Goal: Information Seeking & Learning: Learn about a topic

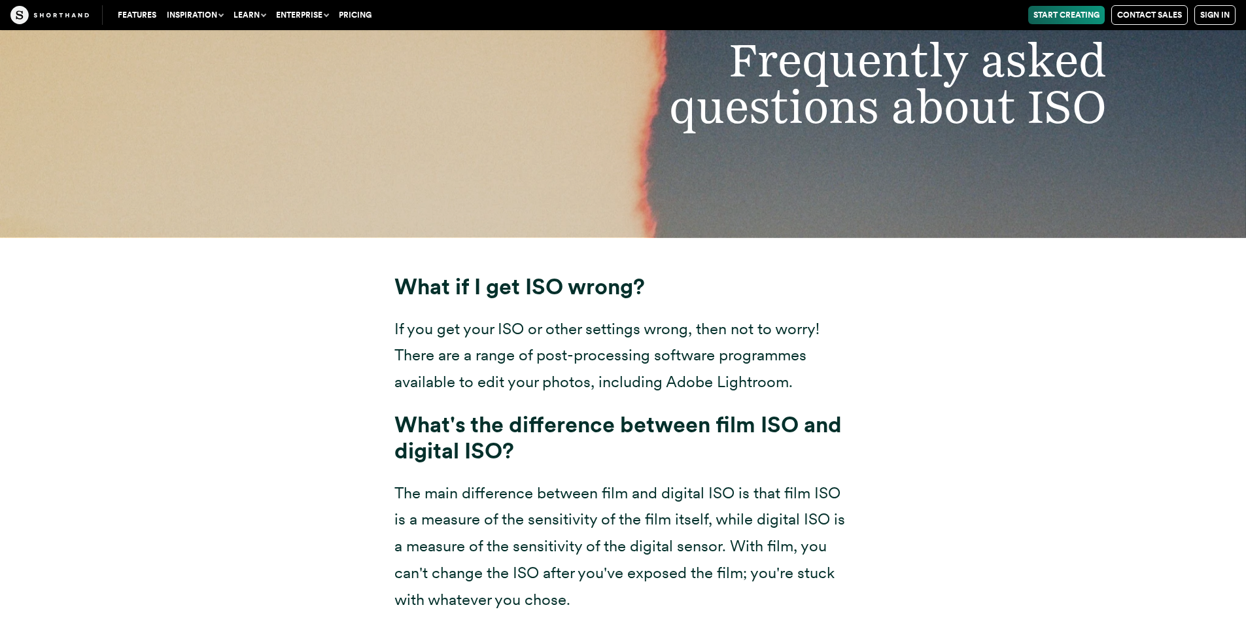
scroll to position [9551, 0]
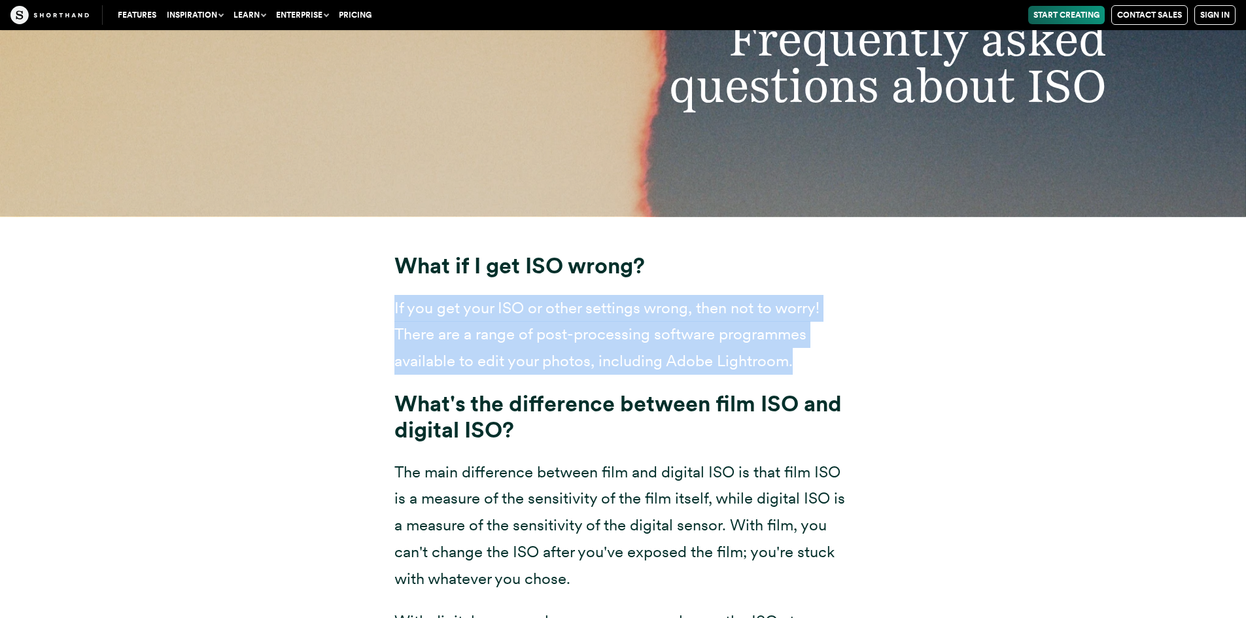
drag, startPoint x: 396, startPoint y: 309, endPoint x: 797, endPoint y: 365, distance: 405.5
click at [797, 365] on p "If you get your ISO or other settings wrong, then not to worry! There are a ran…" at bounding box center [623, 335] width 458 height 80
copy p "If you get your ISO or other settings wrong, then not to worry! There are a ran…"
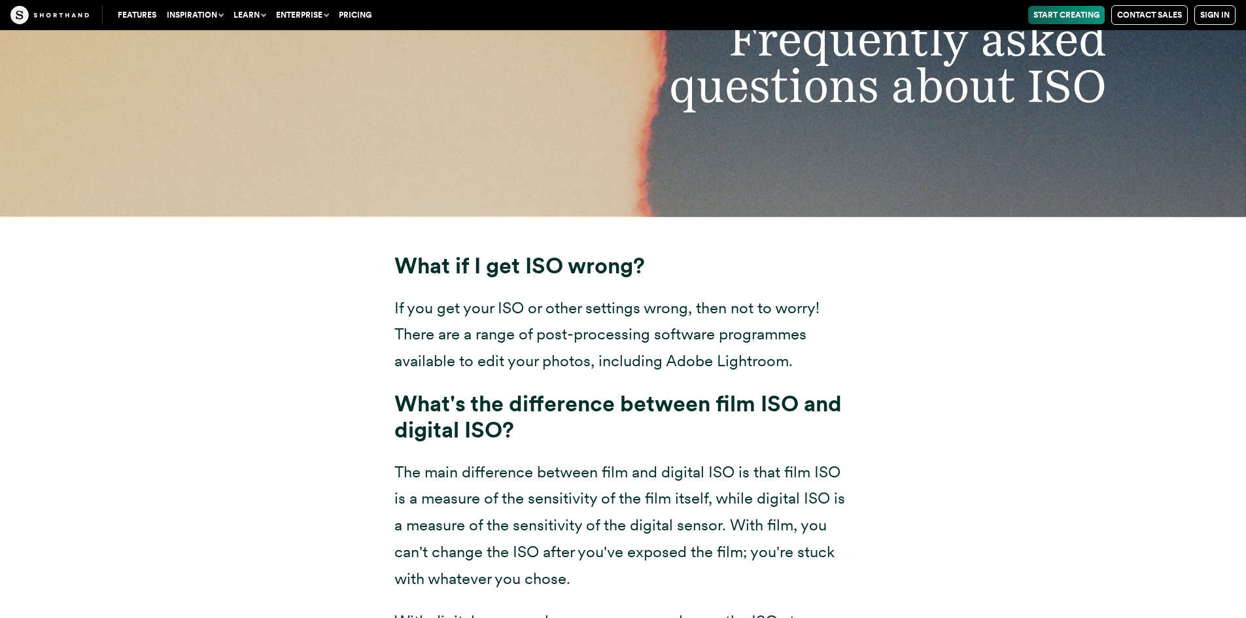
drag, startPoint x: 398, startPoint y: 267, endPoint x: 648, endPoint y: 274, distance: 249.4
click at [648, 274] on h3 "What if I get ISO wrong?" at bounding box center [623, 266] width 458 height 26
copy strong "What if I get ISO wrong?"
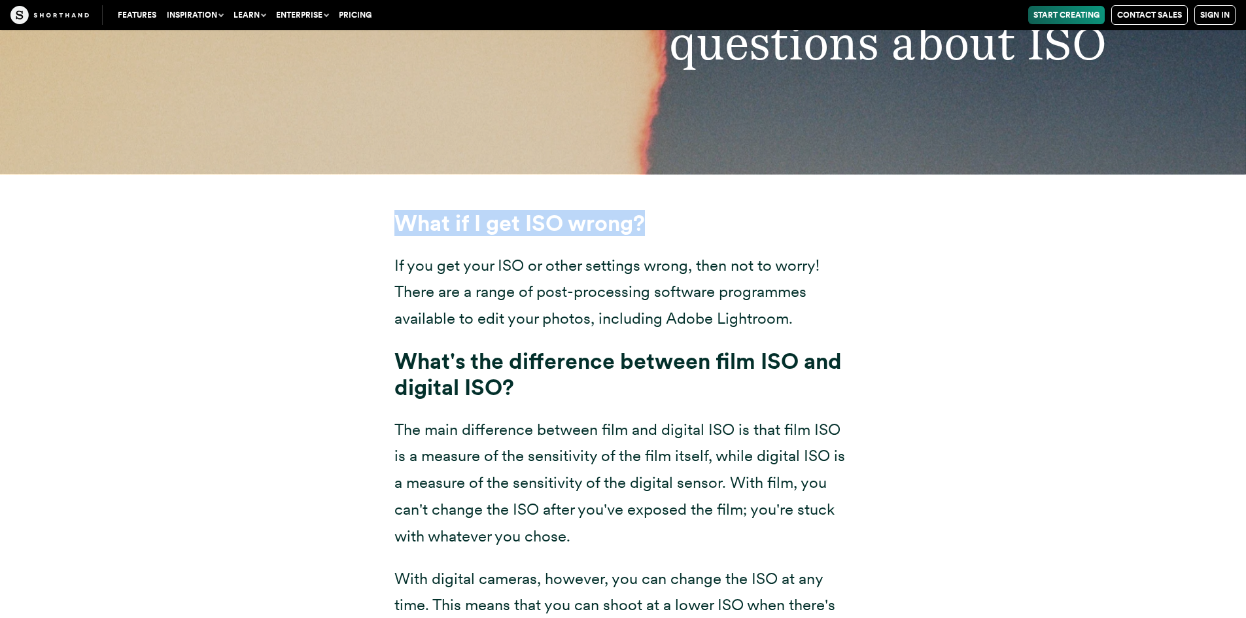
scroll to position [9617, 0]
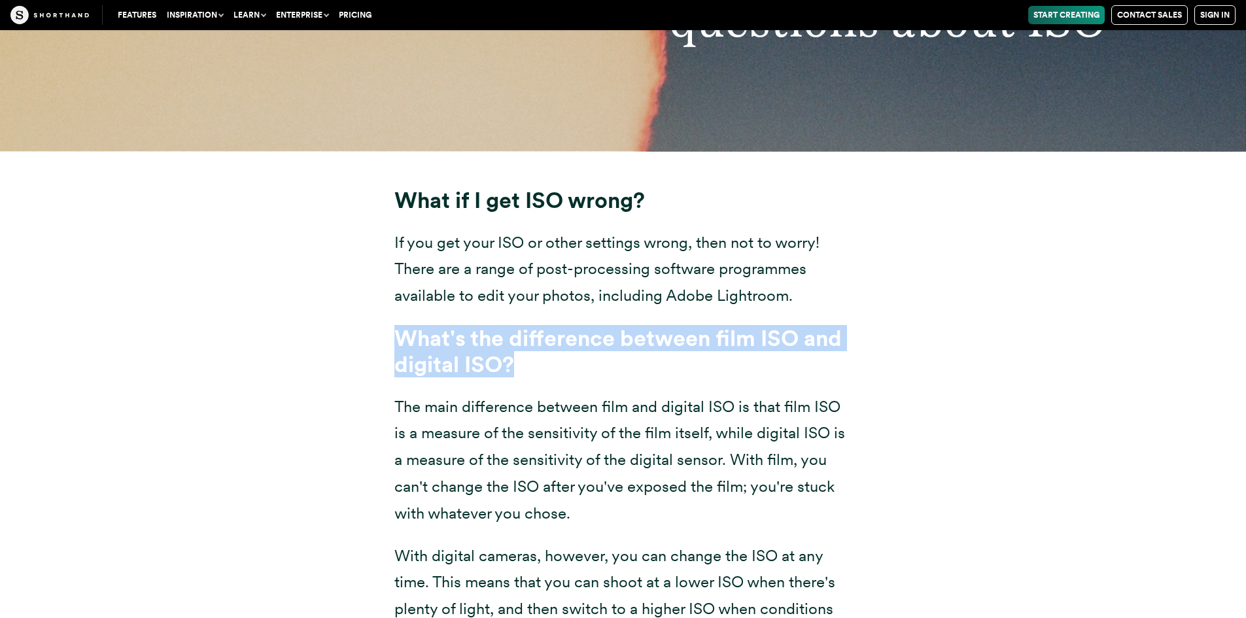
drag, startPoint x: 398, startPoint y: 334, endPoint x: 521, endPoint y: 372, distance: 128.9
click at [521, 372] on h3 "What's the difference between film ISO and digital ISO?" at bounding box center [623, 351] width 458 height 53
copy strong "What's the difference between film ISO and digital ISO?"
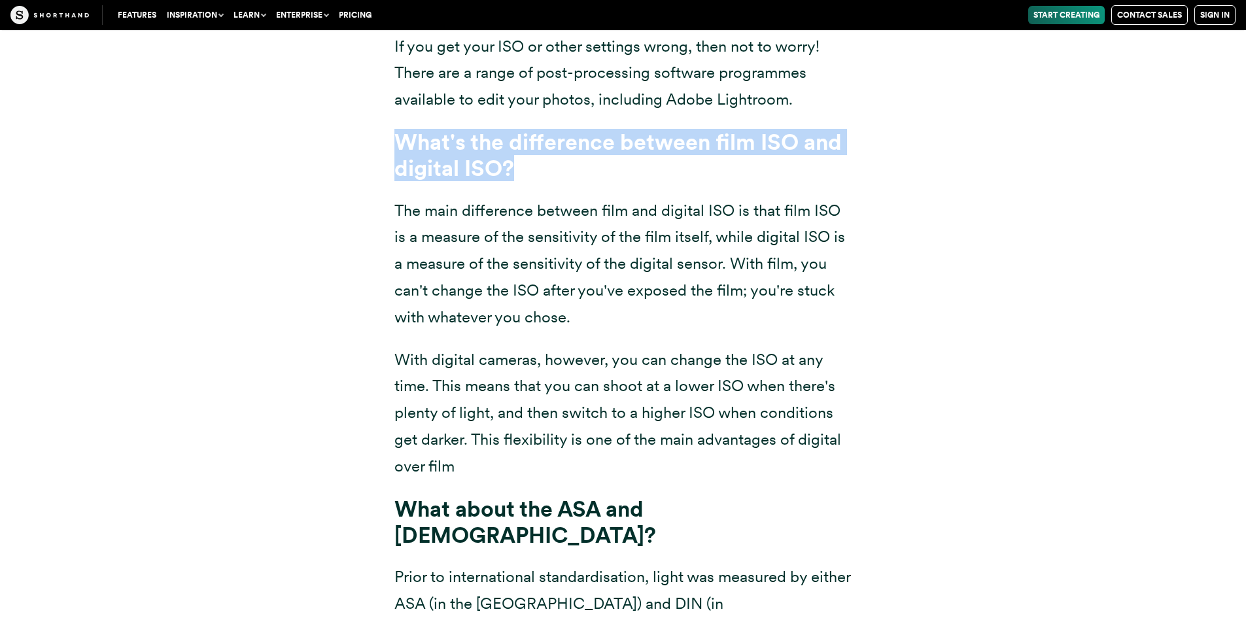
scroll to position [9748, 0]
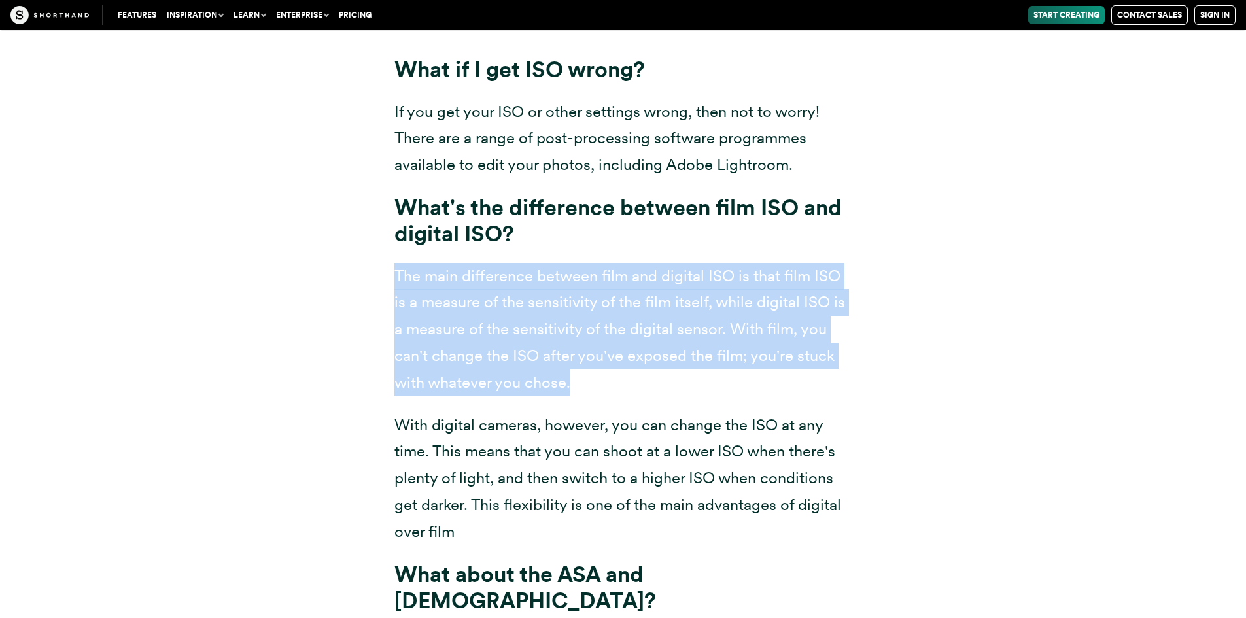
drag, startPoint x: 397, startPoint y: 276, endPoint x: 585, endPoint y: 382, distance: 215.6
click at [585, 382] on p "The main difference between film and digital ISO is that film ISO is a measure …" at bounding box center [623, 329] width 458 height 133
copy p "The main difference between film and digital ISO is that film ISO is a measure …"
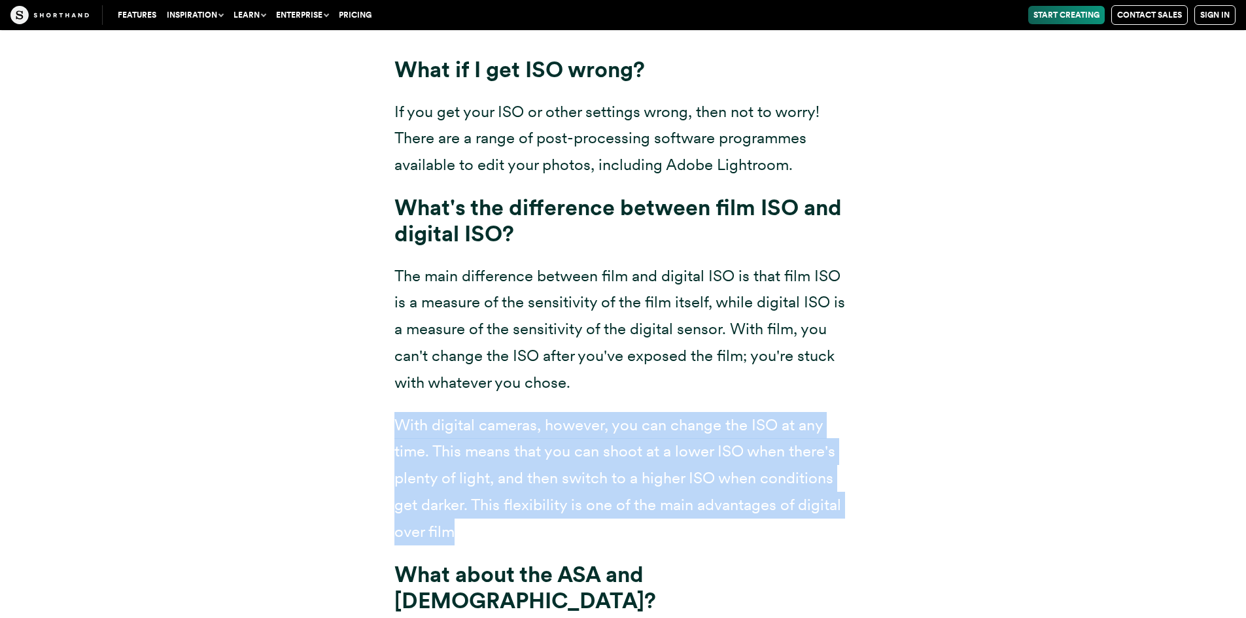
drag, startPoint x: 396, startPoint y: 422, endPoint x: 454, endPoint y: 531, distance: 123.2
click at [454, 531] on p "With digital cameras, however, you can change the ISO at any time. This means t…" at bounding box center [623, 478] width 458 height 133
copy p "With digital cameras, however, you can change the ISO at any time. This means t…"
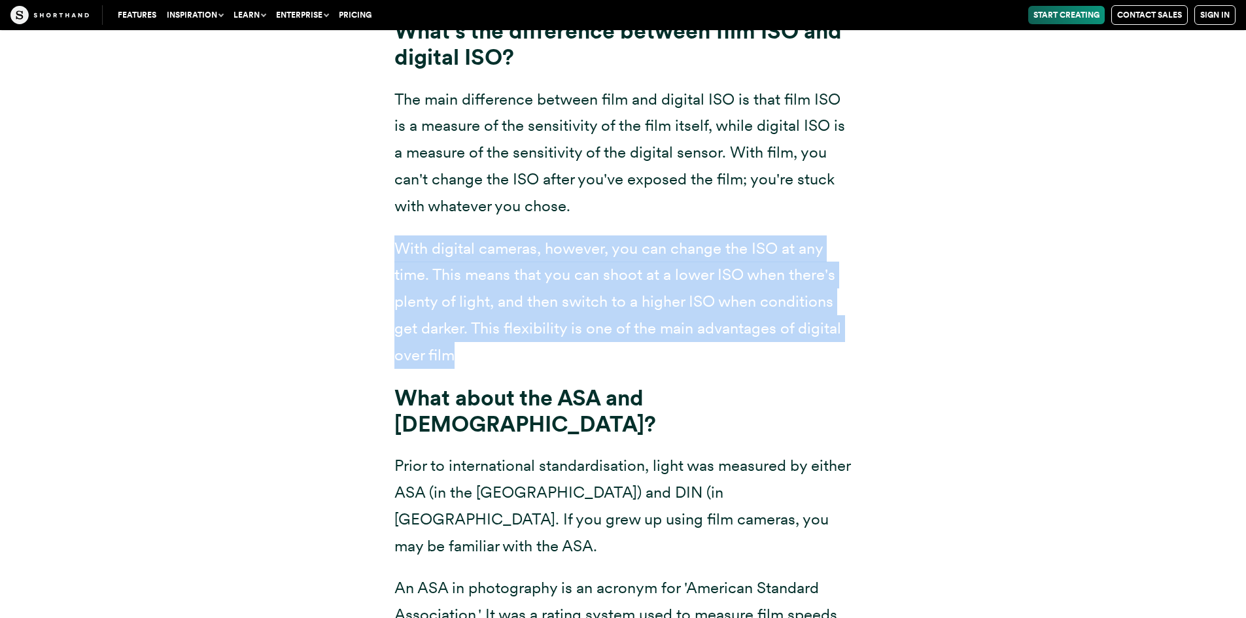
scroll to position [9944, 0]
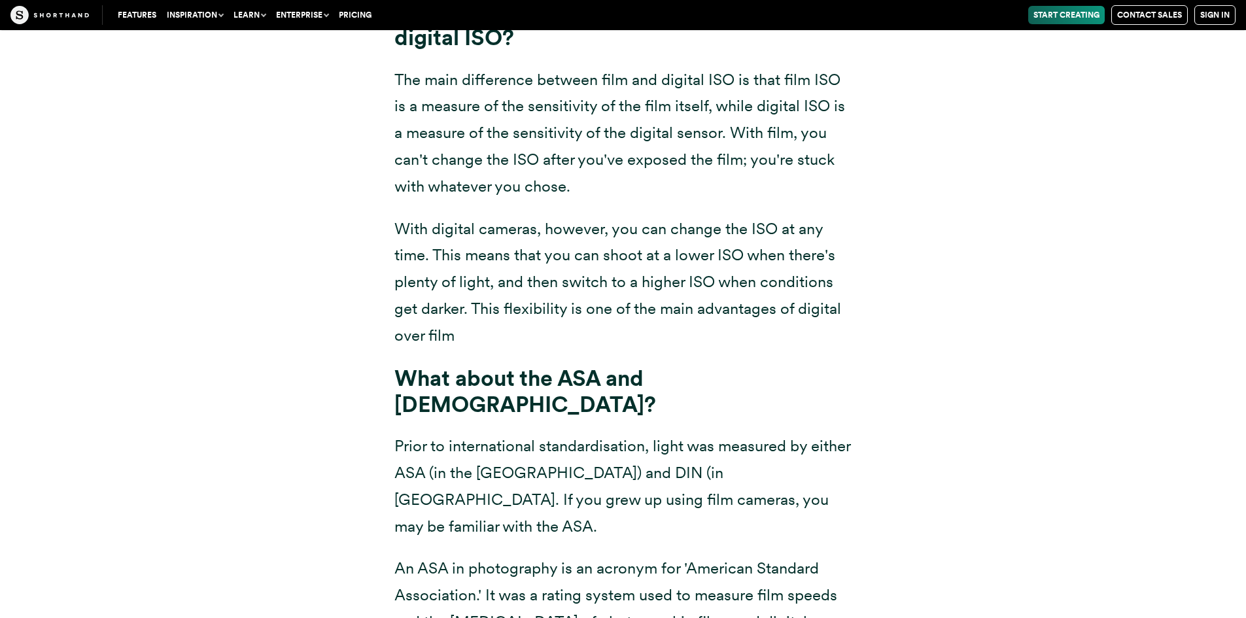
click at [898, 416] on div "What if I get ISO wrong? If you get your ISO or other settings wrong, then not …" at bounding box center [623, 439] width 1021 height 1231
drag, startPoint x: 402, startPoint y: 382, endPoint x: 702, endPoint y: 379, distance: 299.6
click at [702, 379] on h3 "What about the ASA and [DEMOGRAPHIC_DATA]?" at bounding box center [623, 391] width 458 height 53
copy strong "What about the ASA and [DEMOGRAPHIC_DATA]?"
click at [885, 434] on div "What if I get ISO wrong? If you get your ISO or other settings wrong, then not …" at bounding box center [623, 439] width 1021 height 1231
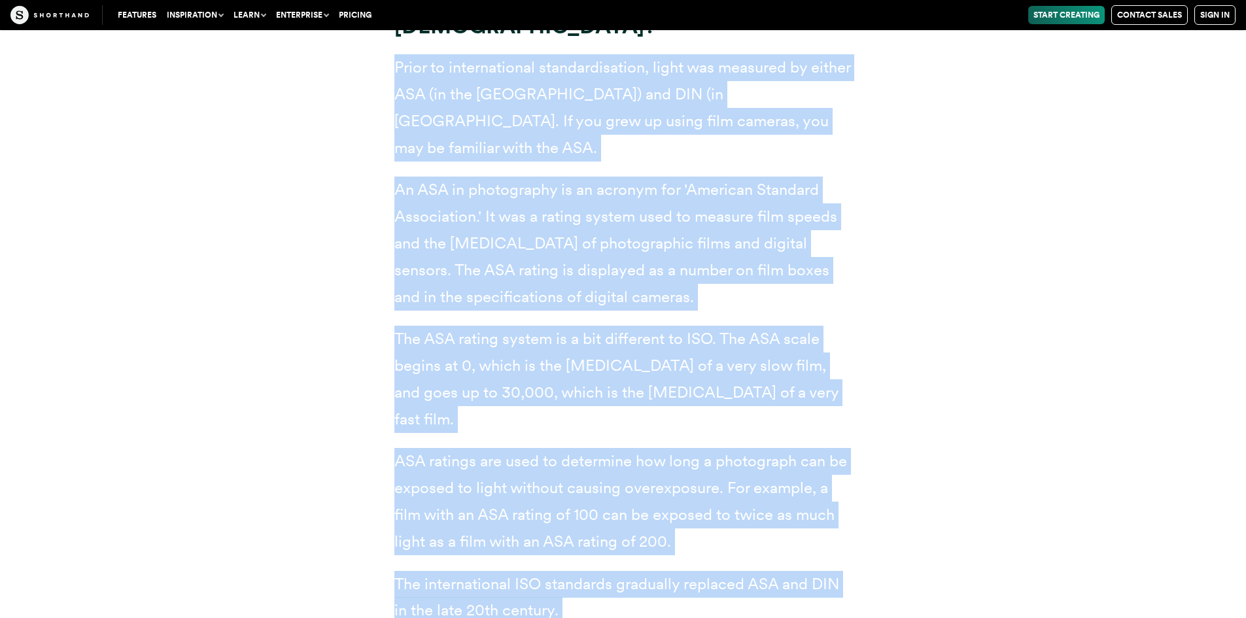
scroll to position [10354, 0]
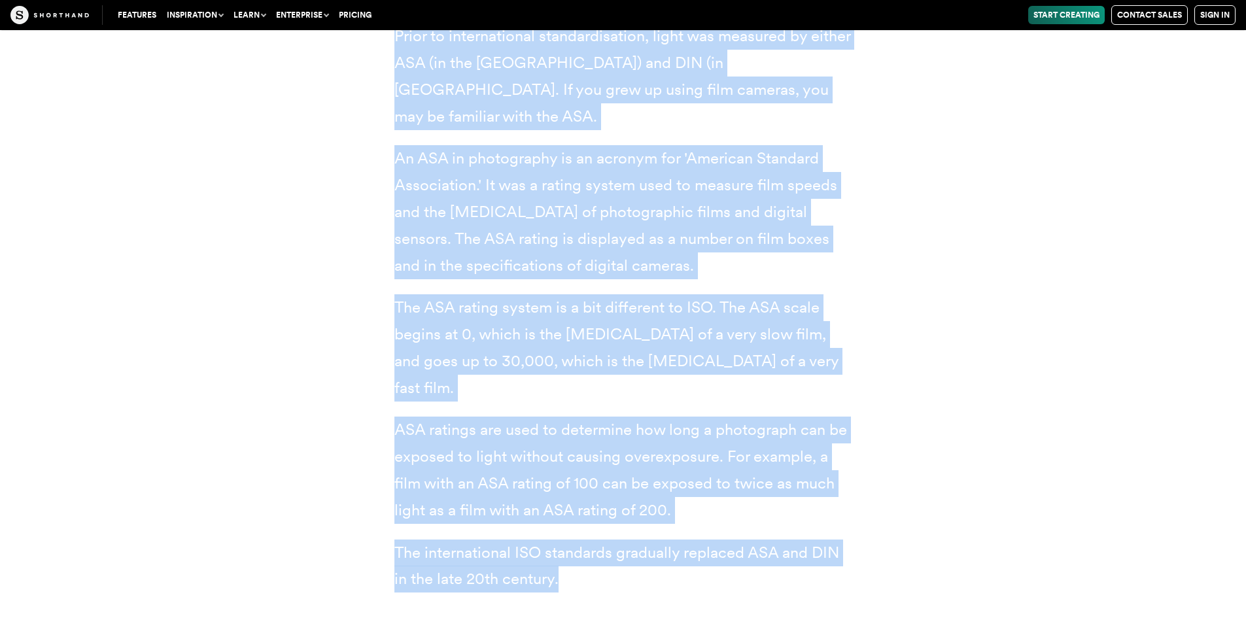
drag, startPoint x: 397, startPoint y: 152, endPoint x: 849, endPoint y: 518, distance: 581.5
click at [849, 518] on div "What if I get ISO wrong? If you get your ISO or other settings wrong, then not …" at bounding box center [623, 29] width 510 height 1231
copy div "Prior to international standardisation, light was measured by either ASA (in th…"
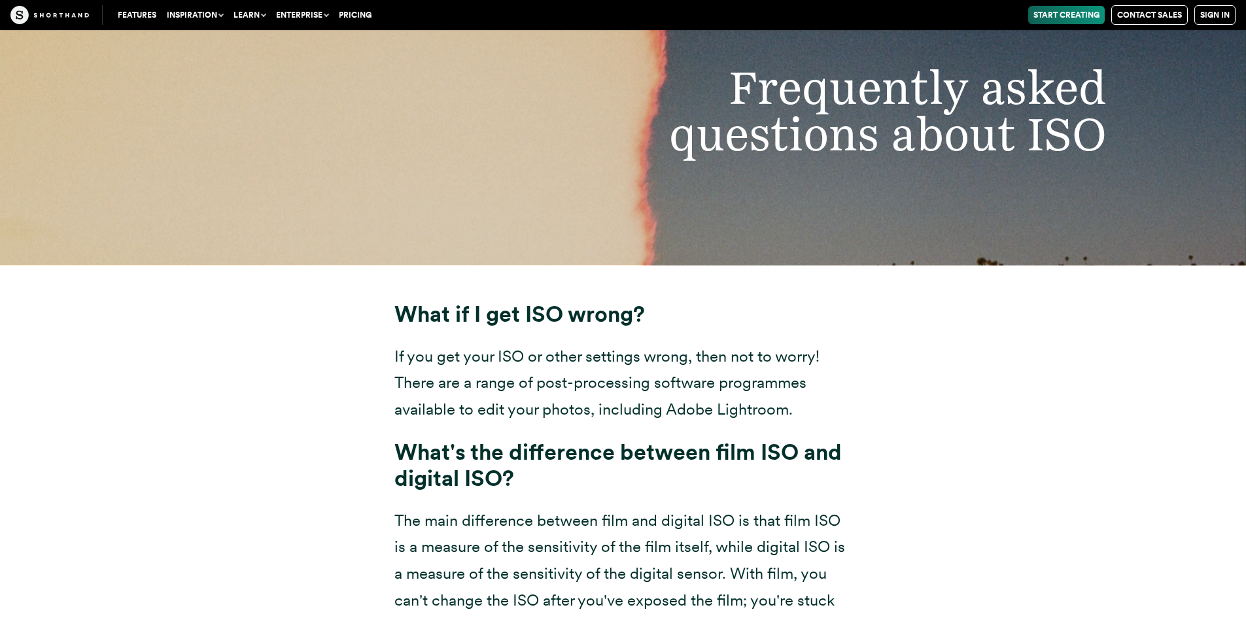
scroll to position [9504, 0]
drag, startPoint x: 398, startPoint y: 314, endPoint x: 658, endPoint y: 313, distance: 260.4
click at [658, 313] on h3 "What if I get ISO wrong?" at bounding box center [623, 313] width 458 height 26
copy strong "What if I get ISO wrong?"
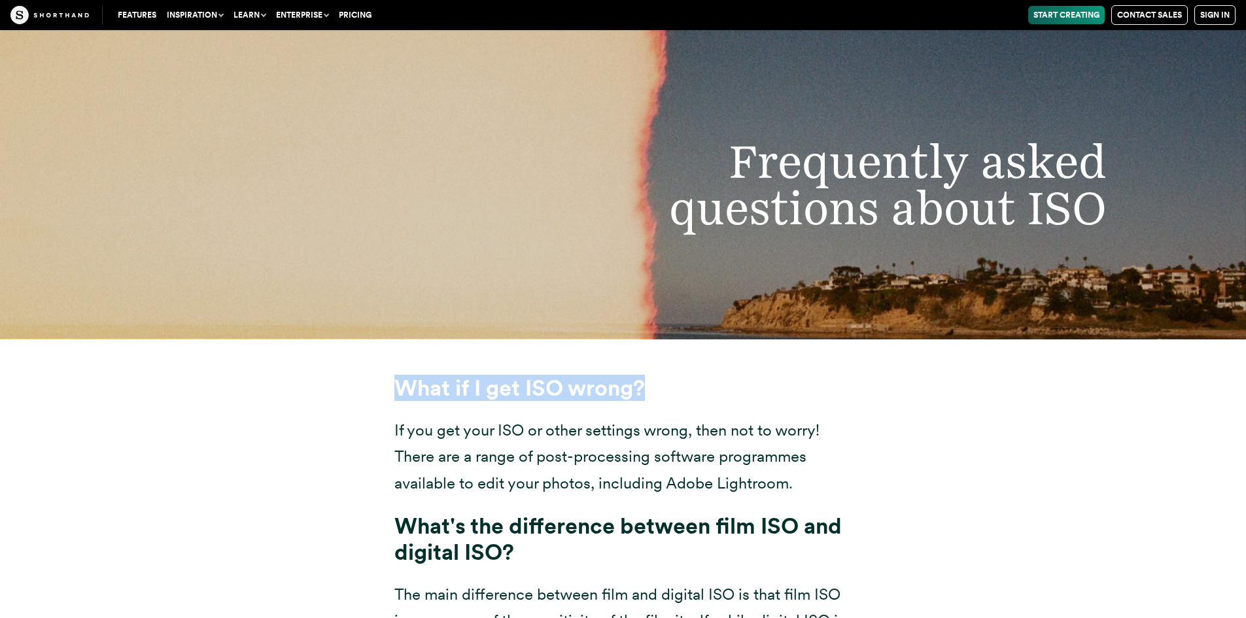
scroll to position [9307, 0]
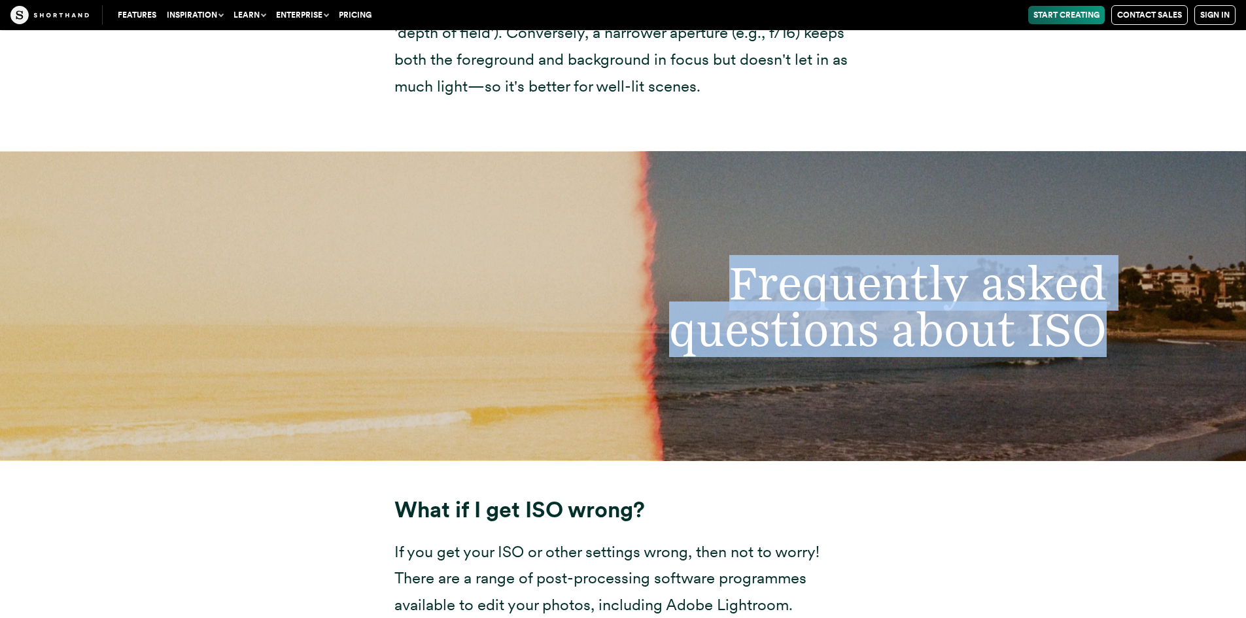
drag, startPoint x: 738, startPoint y: 280, endPoint x: 1114, endPoint y: 360, distance: 384.7
click at [1114, 360] on div "Frequently asked questions about ISO" at bounding box center [623, 306] width 1246 height 309
copy h2 "Frequently asked questions about ISO"
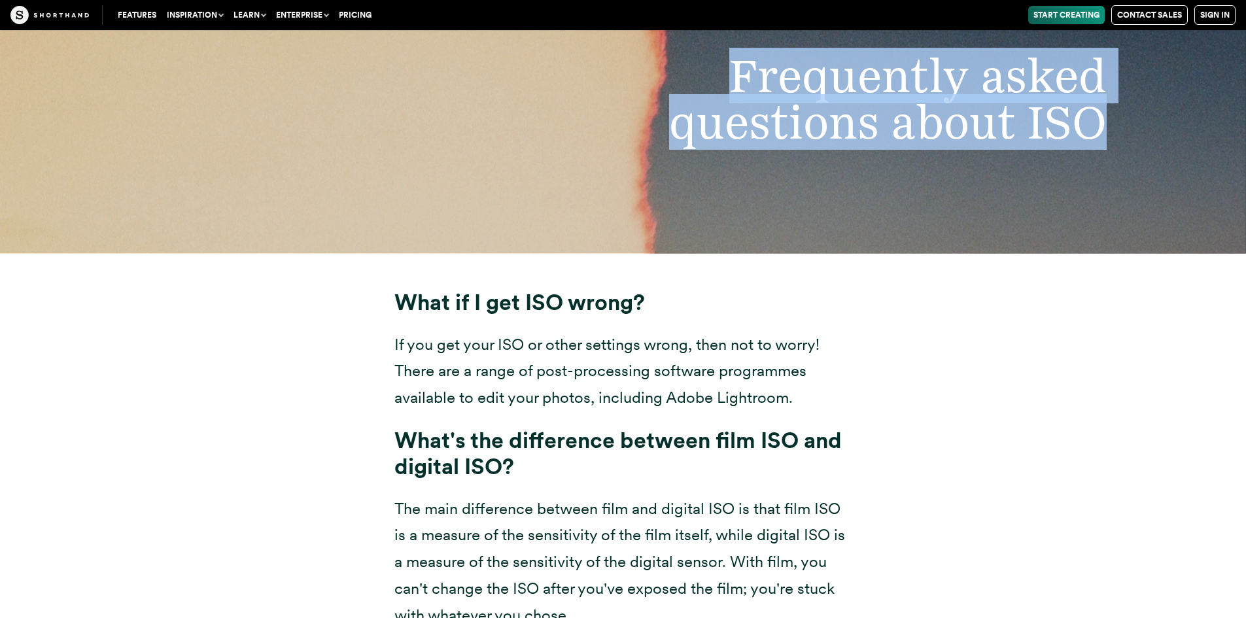
scroll to position [9634, 0]
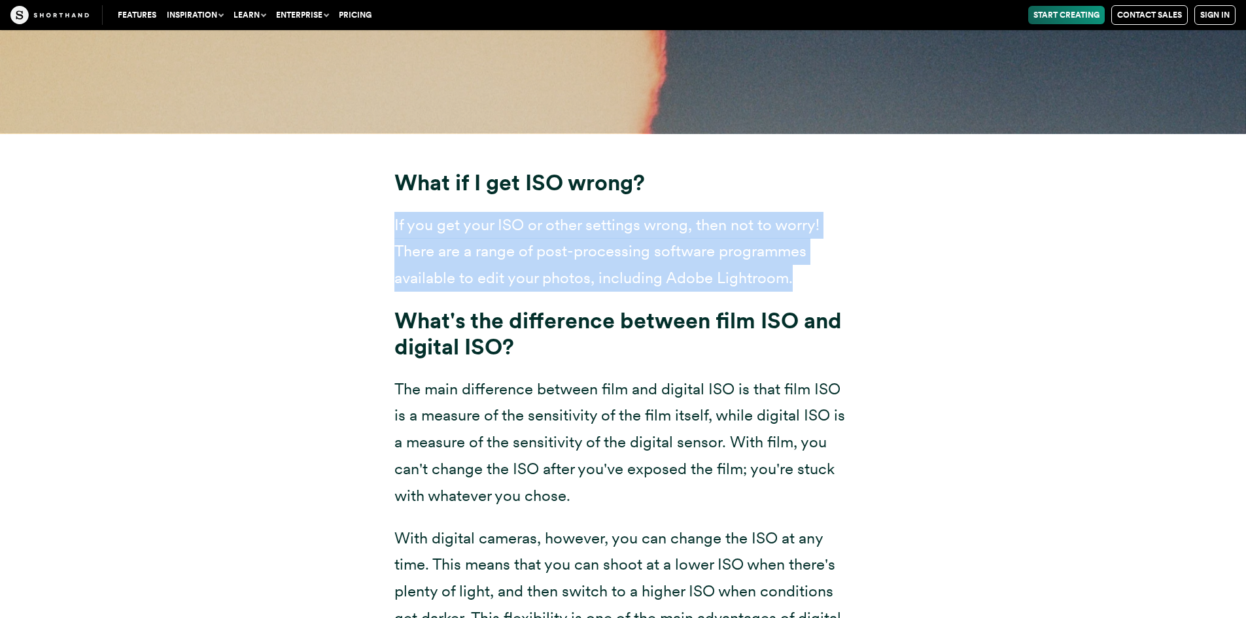
drag, startPoint x: 396, startPoint y: 221, endPoint x: 812, endPoint y: 279, distance: 420.1
click at [812, 279] on p "If you get your ISO or other settings wrong, then not to worry! There are a ran…" at bounding box center [623, 252] width 458 height 80
copy p "If you get your ISO or other settings wrong, then not to worry! There are a ran…"
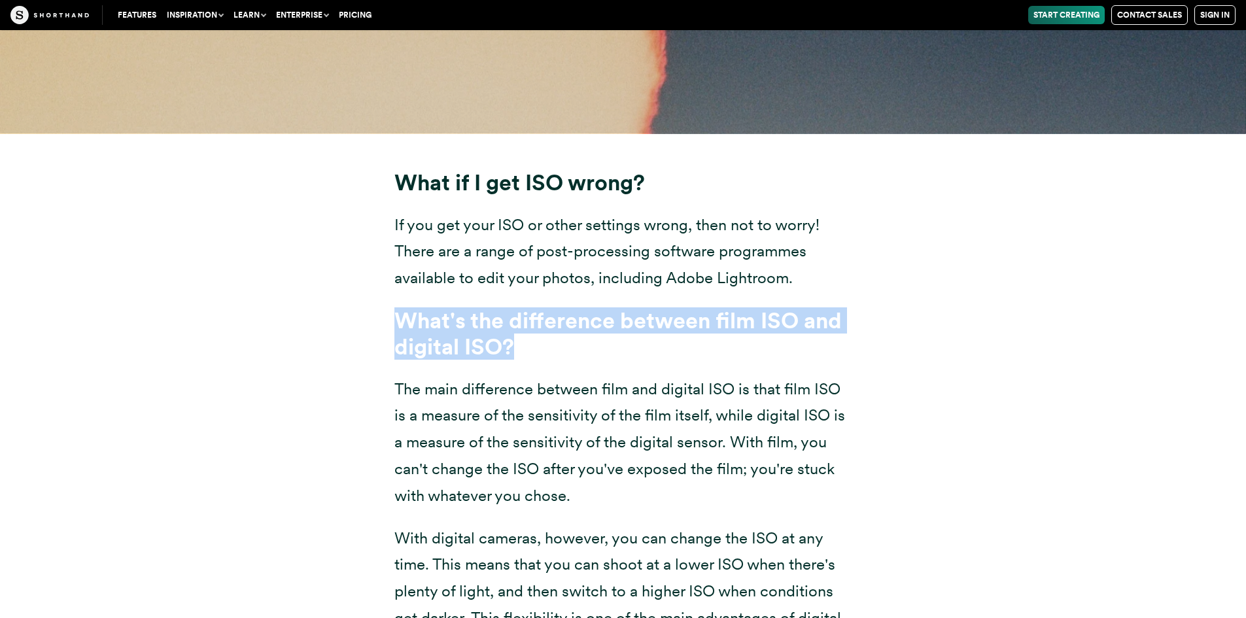
drag, startPoint x: 397, startPoint y: 317, endPoint x: 523, endPoint y: 341, distance: 128.0
click at [523, 341] on h3 "What's the difference between film ISO and digital ISO?" at bounding box center [623, 333] width 458 height 53
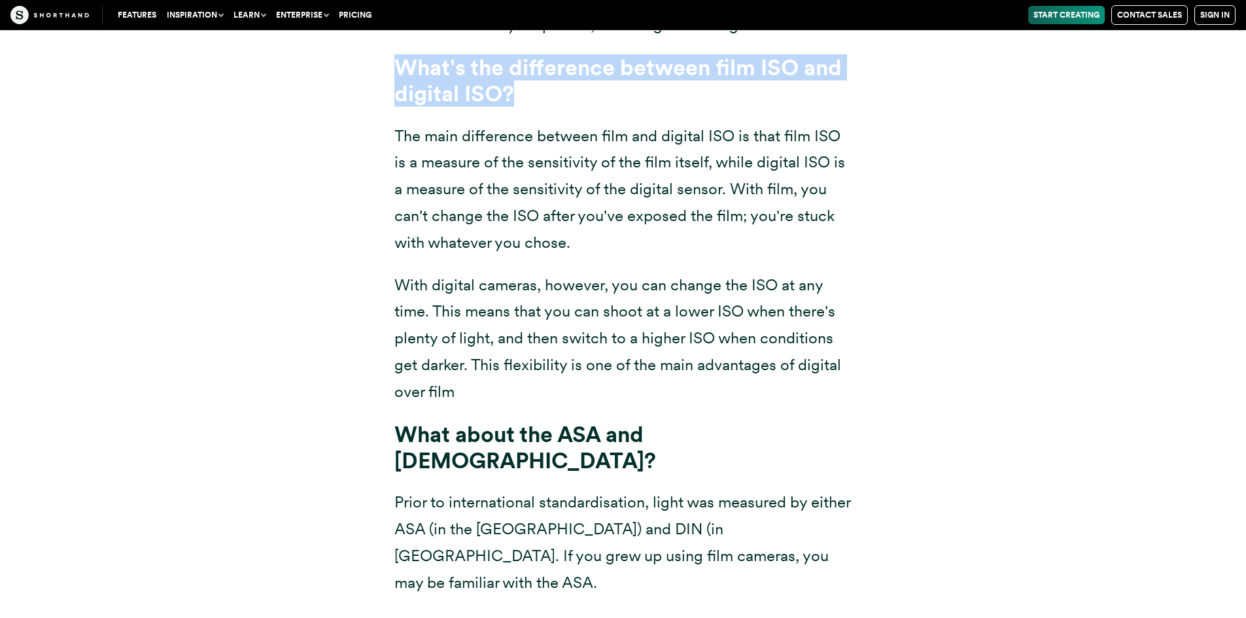
scroll to position [9896, 0]
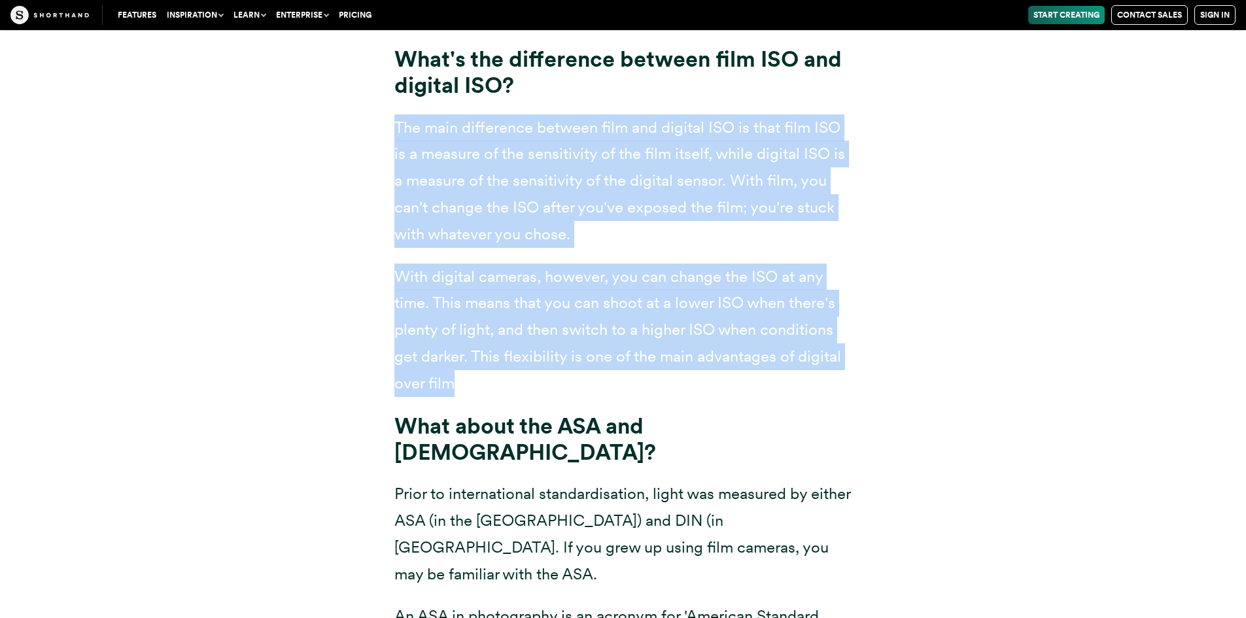
drag, startPoint x: 396, startPoint y: 126, endPoint x: 474, endPoint y: 375, distance: 261.3
click at [474, 375] on div "What if I get ISO wrong? If you get your ISO or other settings wrong, then not …" at bounding box center [623, 479] width 458 height 1143
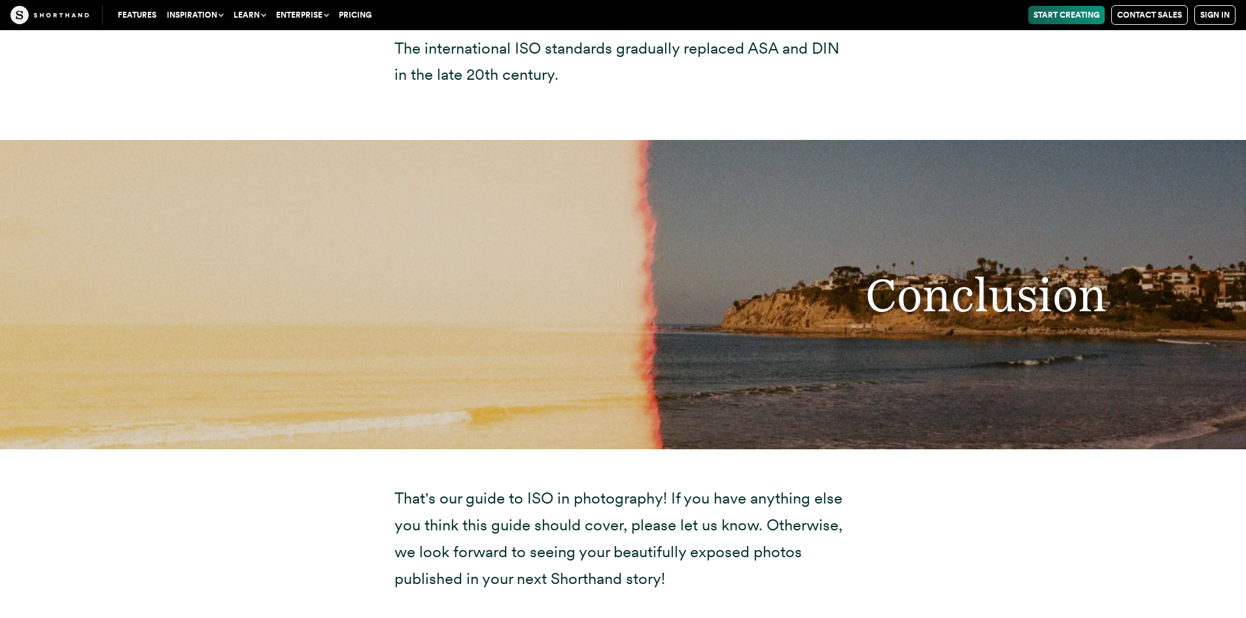
scroll to position [10943, 0]
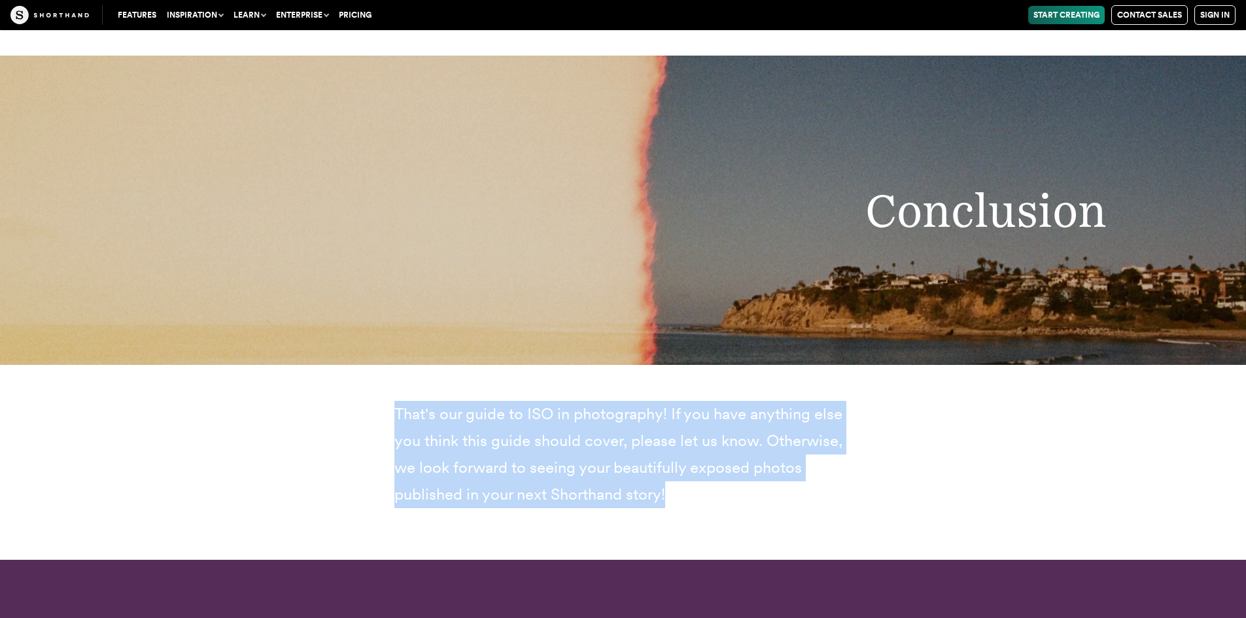
drag, startPoint x: 394, startPoint y: 331, endPoint x: 705, endPoint y: 409, distance: 319.7
click at [705, 409] on p "That's our guide to ISO in photography! If you have anything else you think thi…" at bounding box center [623, 454] width 458 height 107
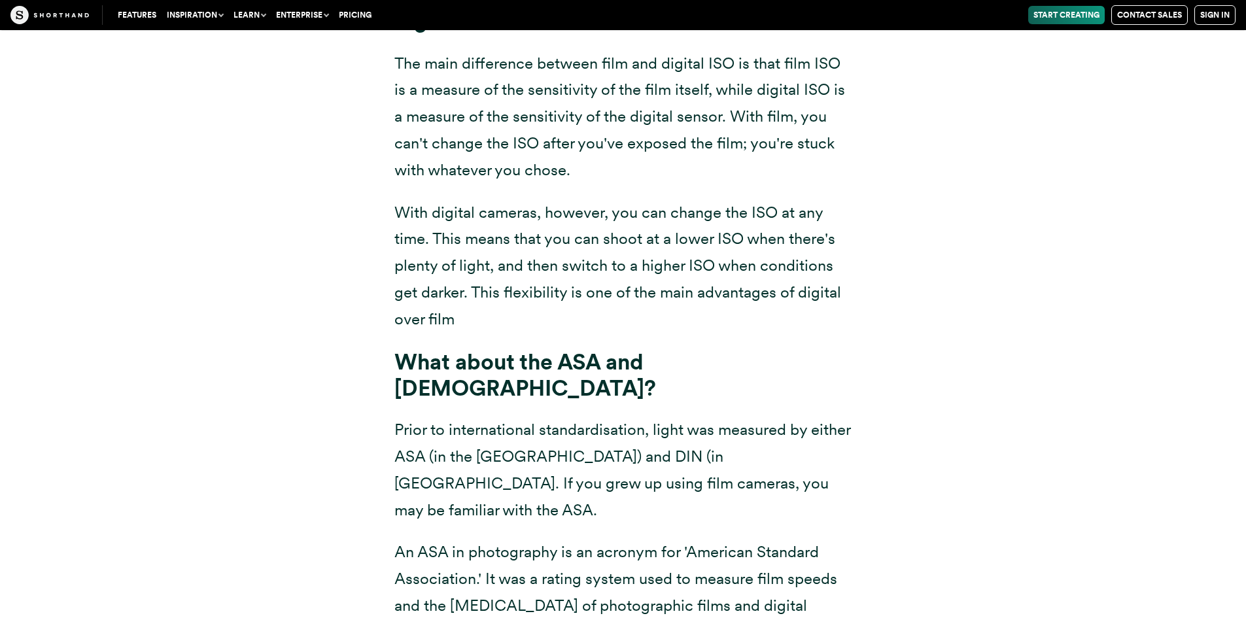
scroll to position [9961, 0]
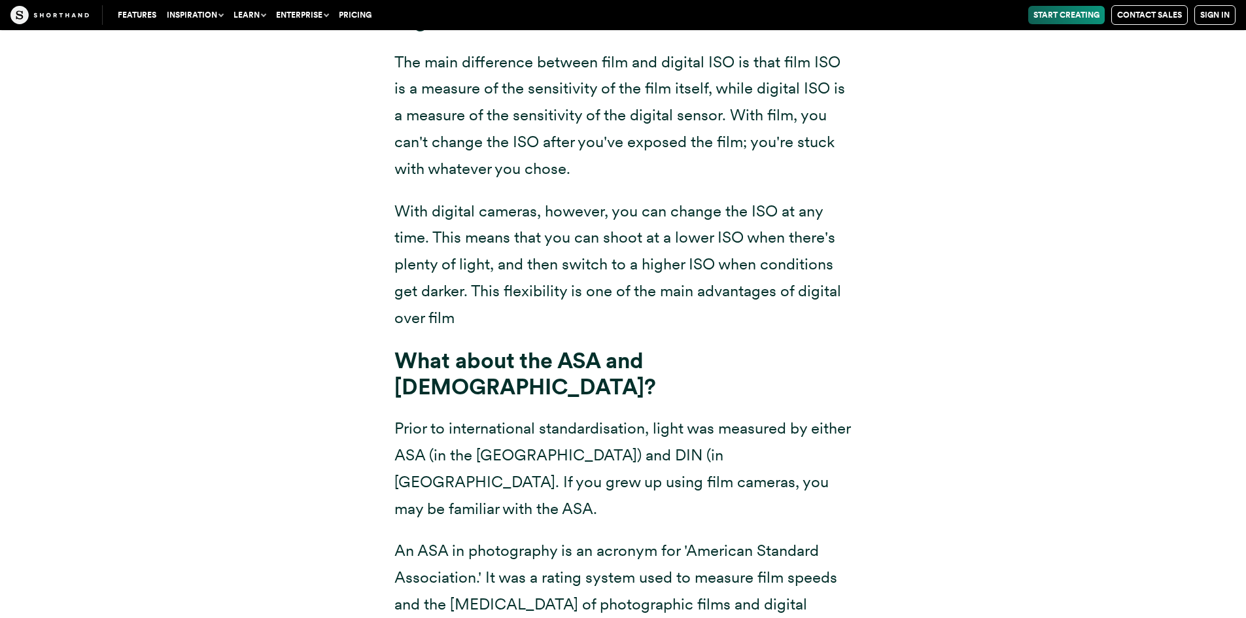
click at [966, 470] on div "What if I get ISO wrong? If you get your ISO or other settings wrong, then not …" at bounding box center [623, 421] width 1021 height 1231
drag, startPoint x: 398, startPoint y: 360, endPoint x: 726, endPoint y: 350, distance: 327.9
click at [726, 350] on h3 "What about the ASA and [DEMOGRAPHIC_DATA]?" at bounding box center [623, 373] width 458 height 53
click at [786, 370] on h3 "What about the ASA and [DEMOGRAPHIC_DATA]?" at bounding box center [623, 373] width 458 height 53
drag, startPoint x: 396, startPoint y: 359, endPoint x: 726, endPoint y: 350, distance: 329.2
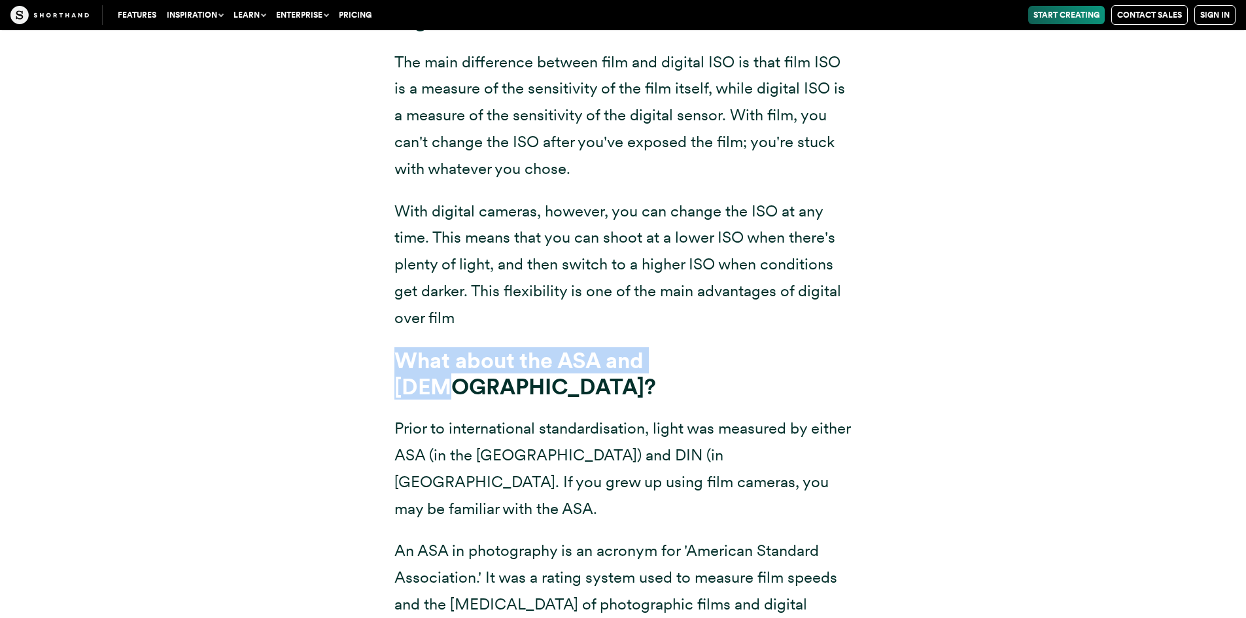
click at [726, 350] on h3 "What about the ASA and [DEMOGRAPHIC_DATA]?" at bounding box center [623, 373] width 458 height 53
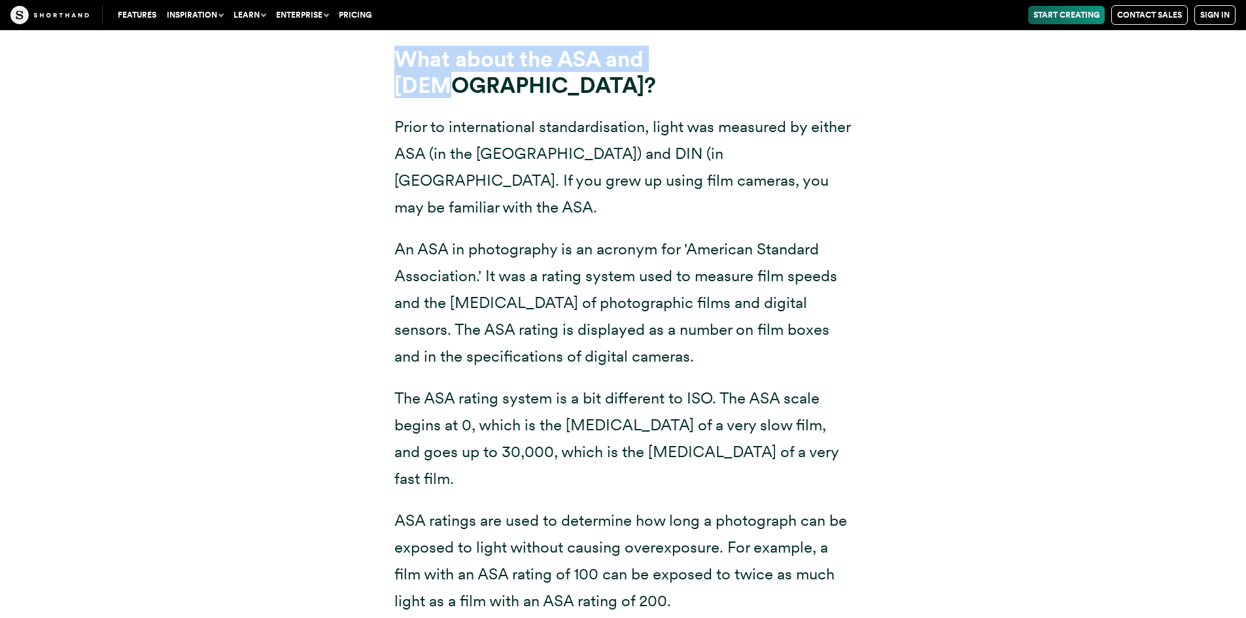
scroll to position [10223, 0]
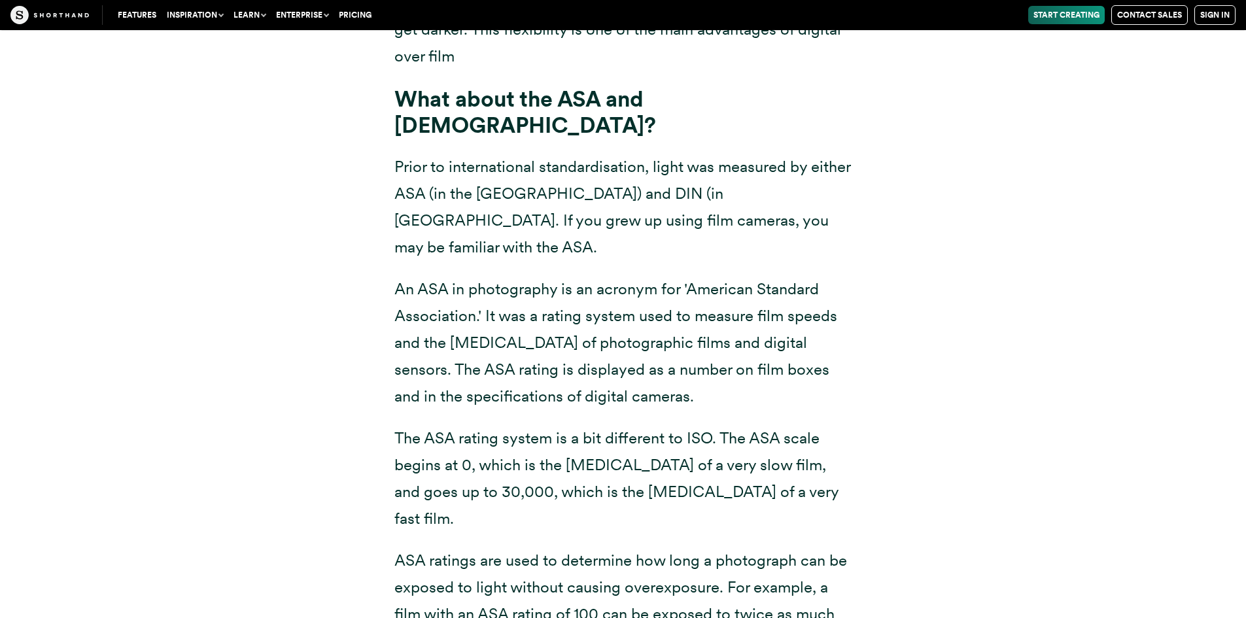
click at [279, 135] on div "What if I get ISO wrong? If you get your ISO or other settings wrong, then not …" at bounding box center [623, 160] width 1021 height 1231
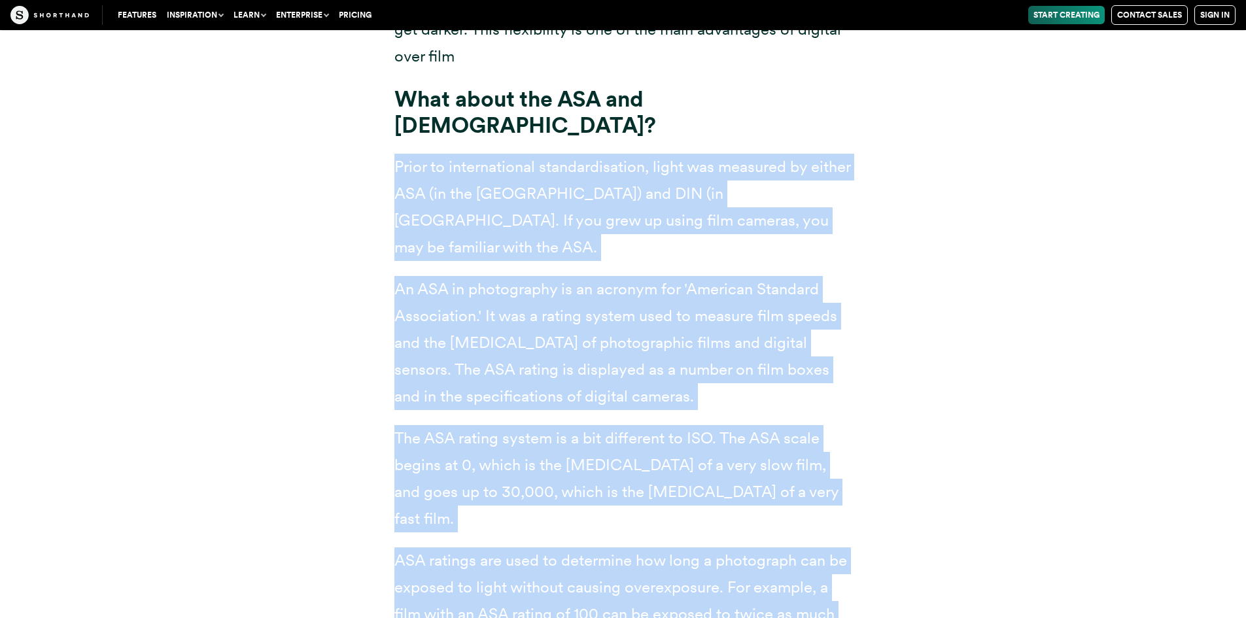
drag, startPoint x: 396, startPoint y: 137, endPoint x: 867, endPoint y: 577, distance: 644.3
click at [863, 584] on div "What if I get ISO wrong? If you get your ISO or other settings wrong, then not …" at bounding box center [623, 160] width 510 height 1231
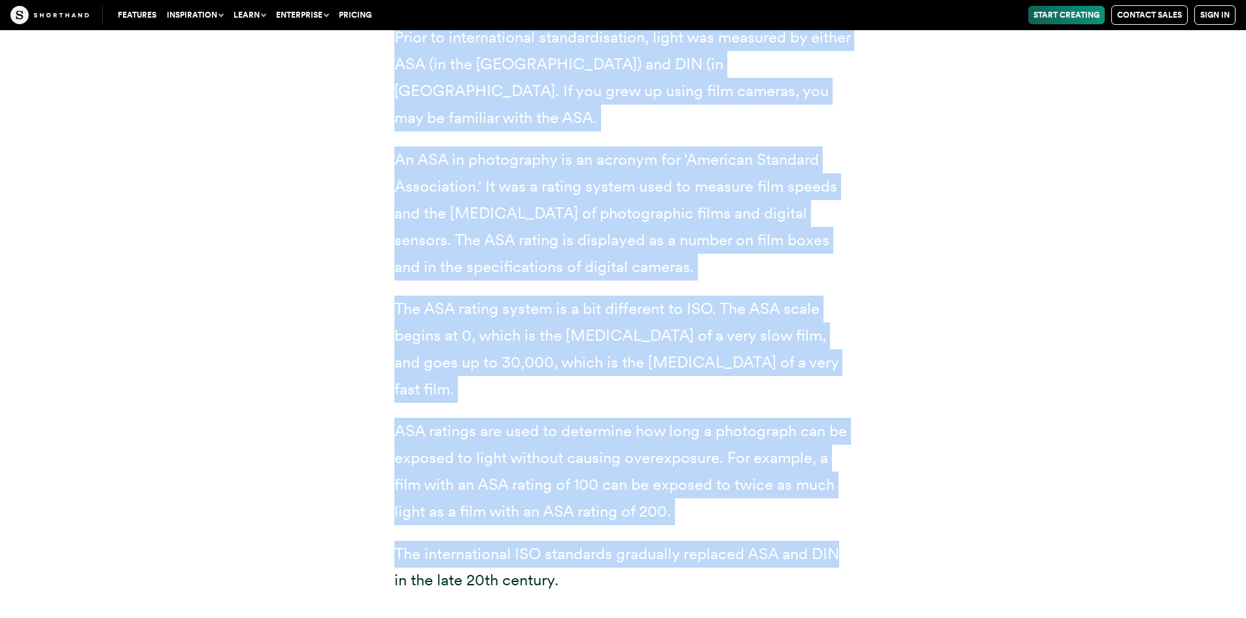
scroll to position [10354, 0]
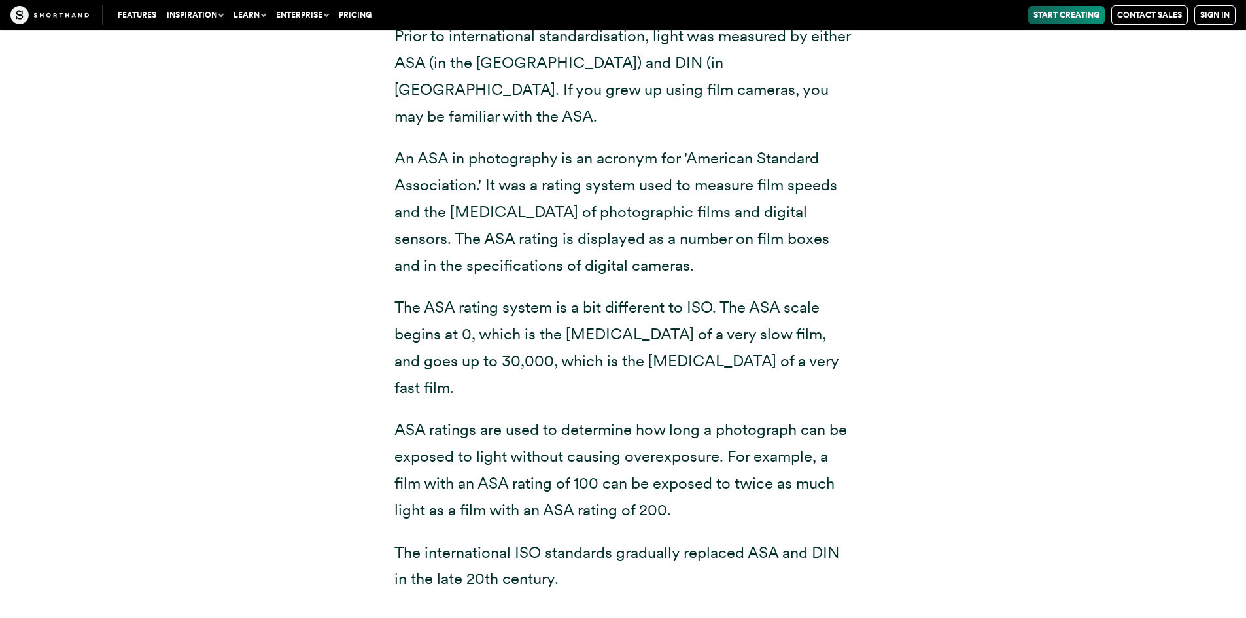
click at [567, 540] on p "The international ISO standards gradually replaced ASA and DIN in the late 20th…" at bounding box center [623, 567] width 458 height 54
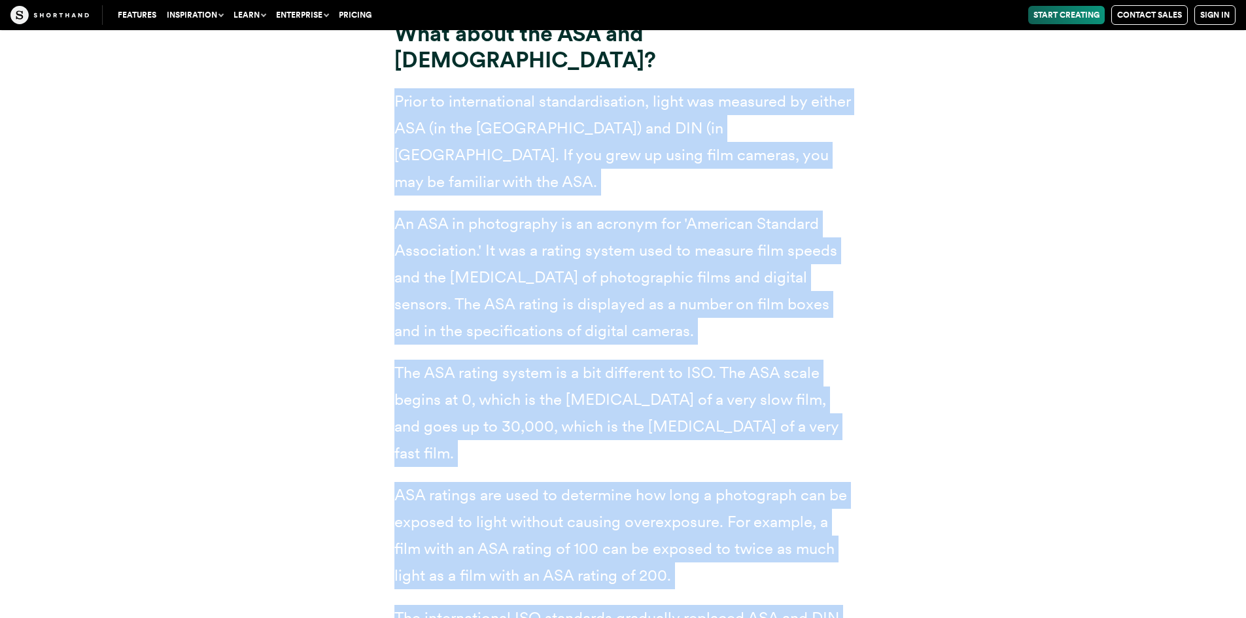
drag, startPoint x: 396, startPoint y: 73, endPoint x: 845, endPoint y: 563, distance: 665.4
click at [845, 563] on div "What if I get ISO wrong? If you get your ISO or other settings wrong, then not …" at bounding box center [623, 86] width 458 height 1143
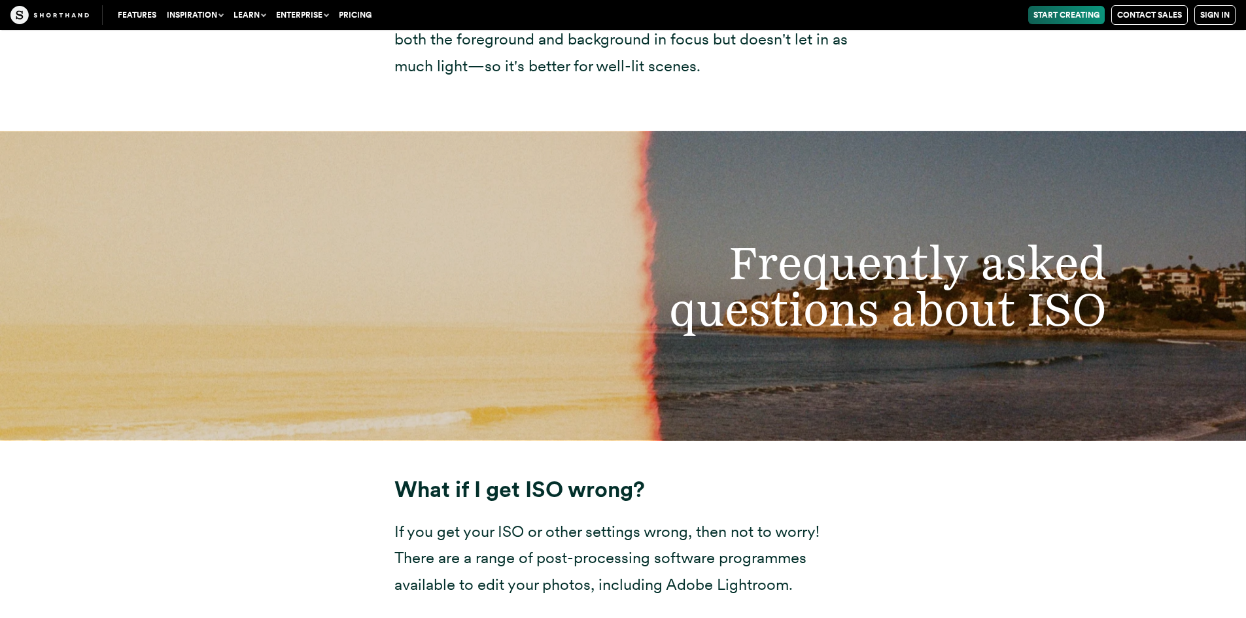
scroll to position [9307, 0]
